Goal: Transaction & Acquisition: Purchase product/service

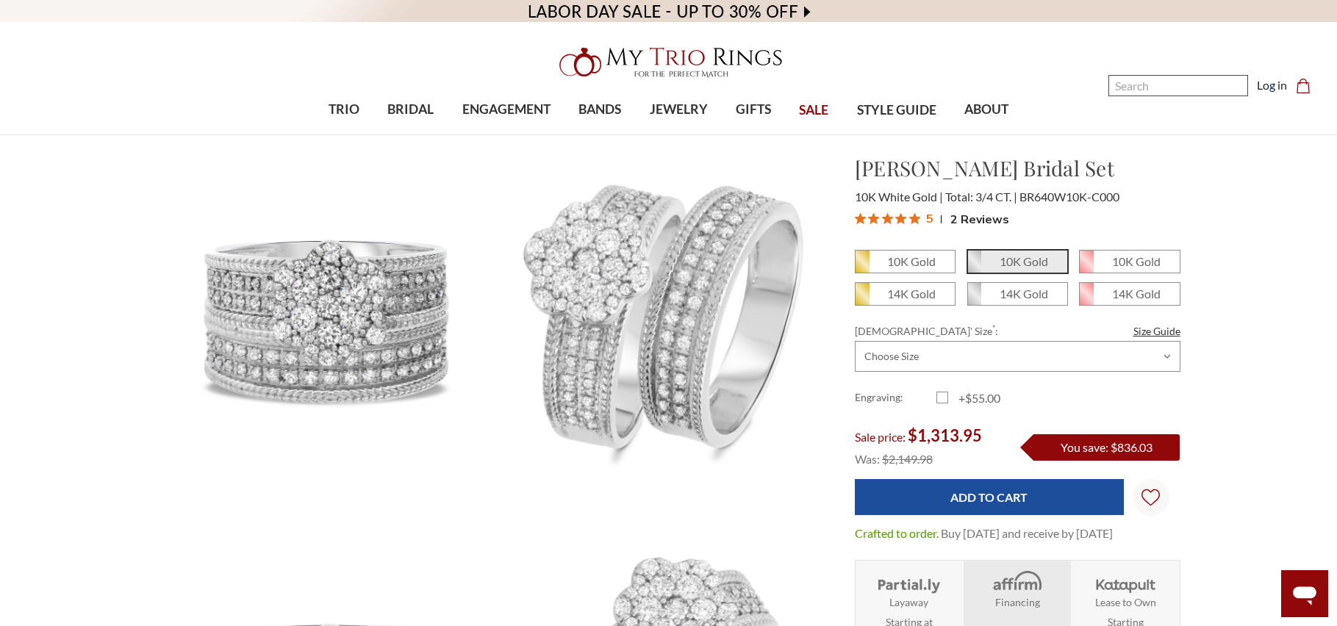
click at [1144, 81] on input "Search" at bounding box center [1178, 85] width 140 height 21
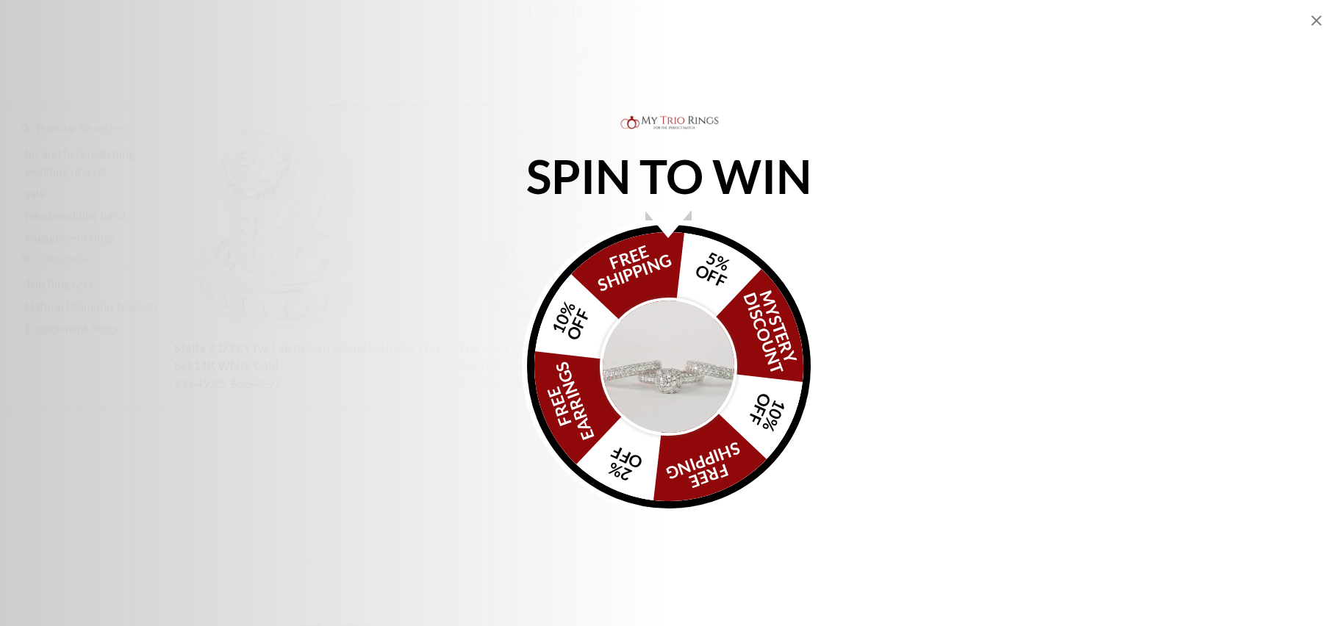
click at [1029, 160] on div "SPIN TO WIN FREE SHIPPING 5% OFF Mystery Discount 10% OFF FREE SHIPPING 2% OFF …" at bounding box center [668, 312] width 1337 height 401
click at [1317, 16] on icon "Close popup" at bounding box center [1316, 21] width 18 height 18
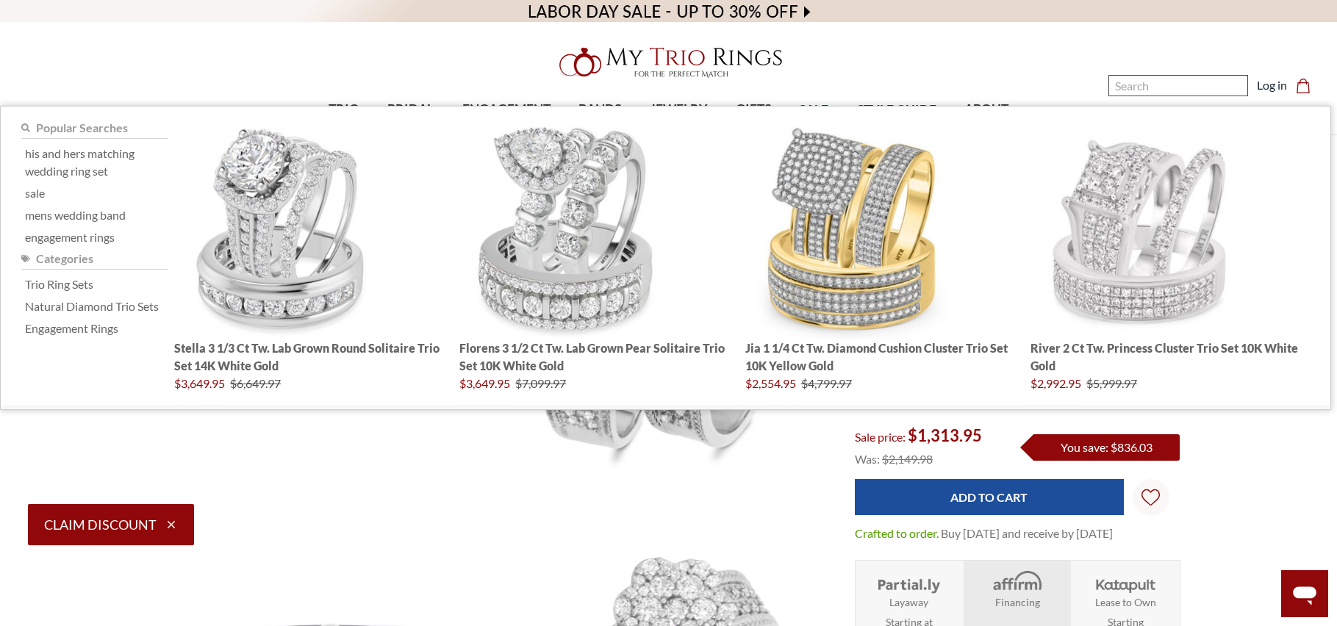
click at [1202, 88] on input "Search" at bounding box center [1178, 85] width 140 height 21
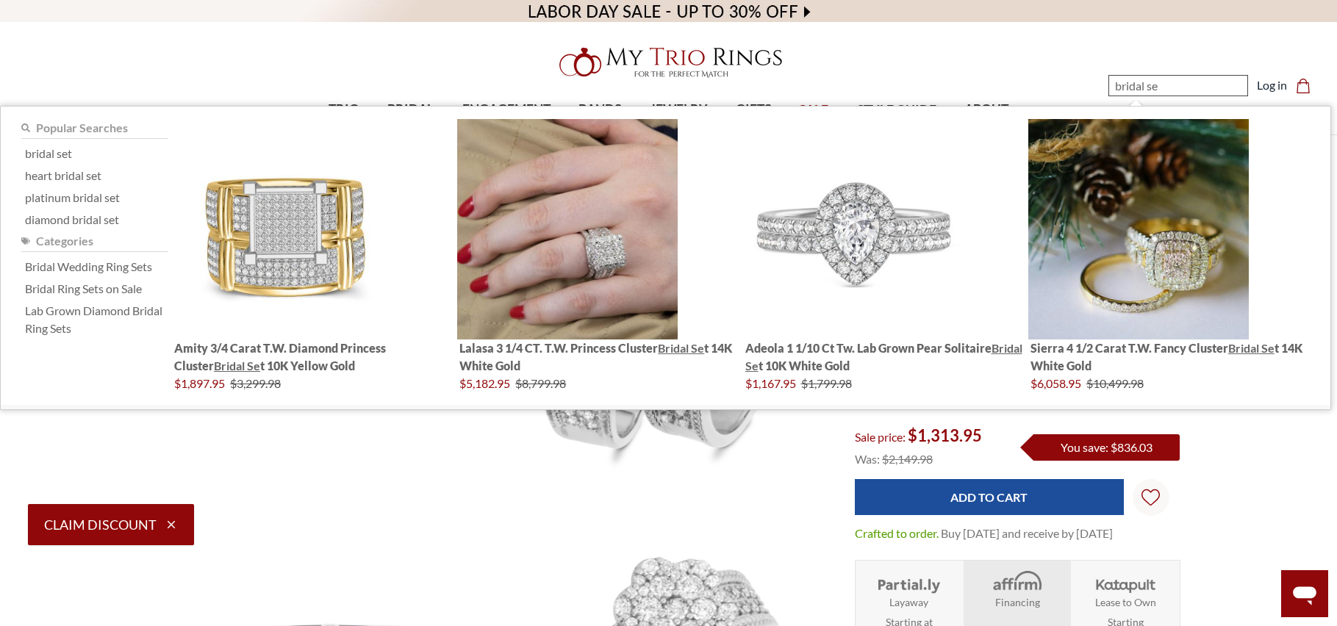
type input "bridal set"
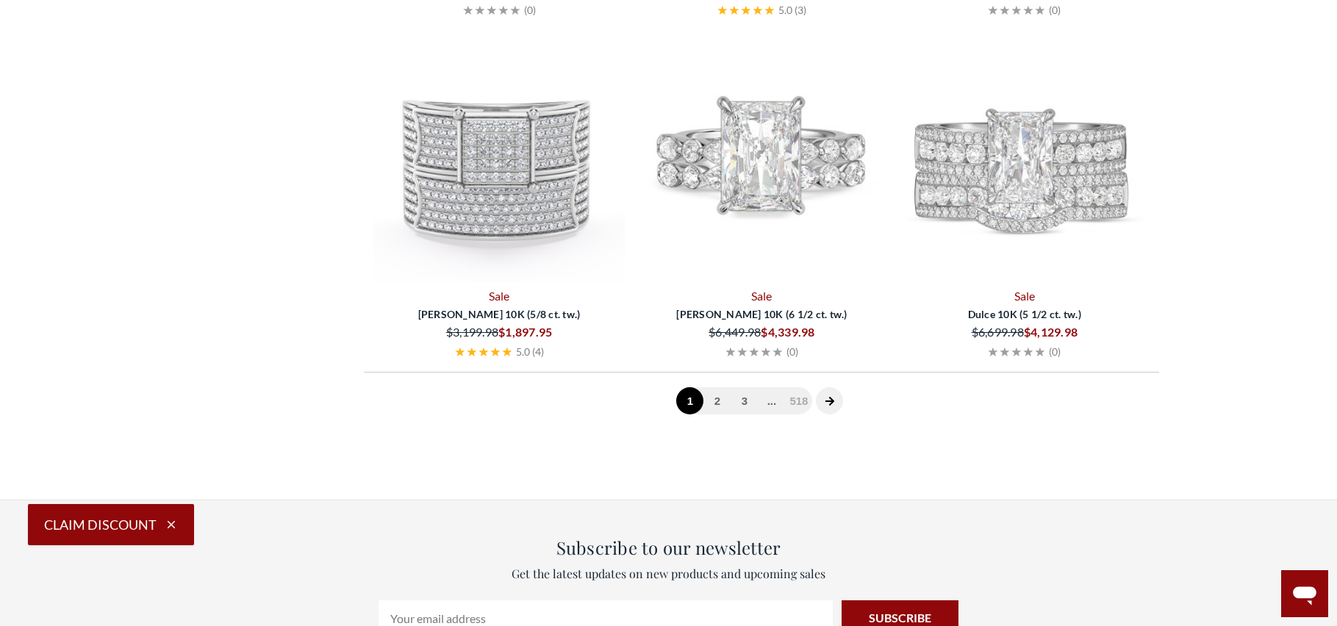
scroll to position [3381, 0]
